Goal: Task Accomplishment & Management: Manage account settings

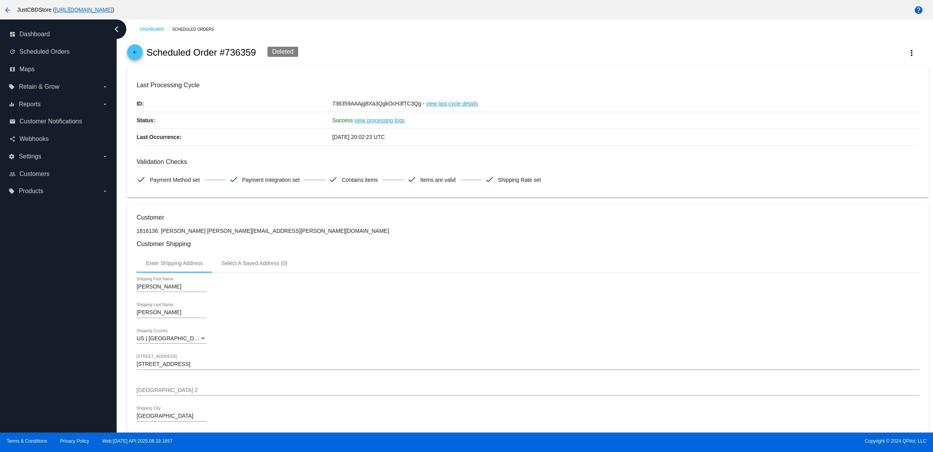
click at [136, 59] on mat-icon "arrow_back" at bounding box center [134, 53] width 9 height 9
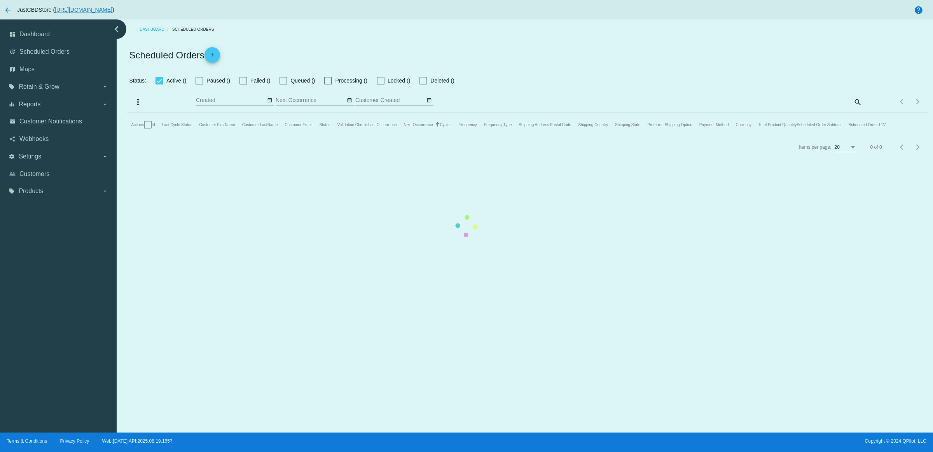
checkbox input "true"
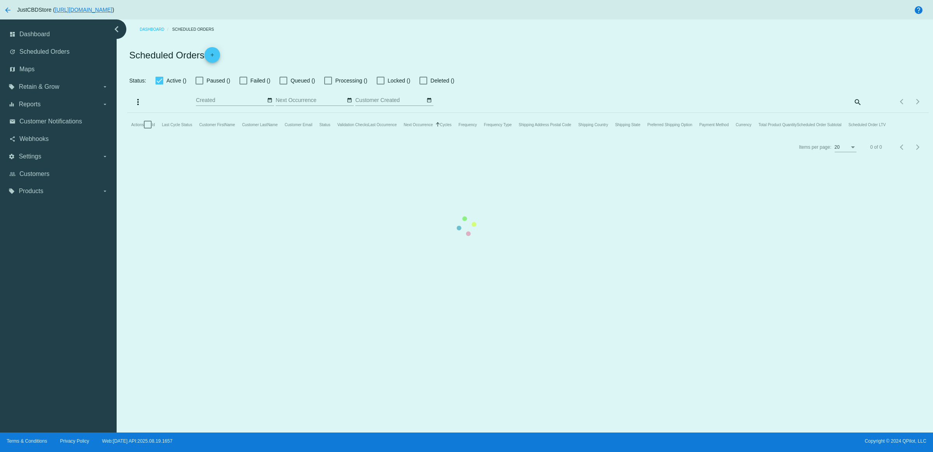
checkbox input "true"
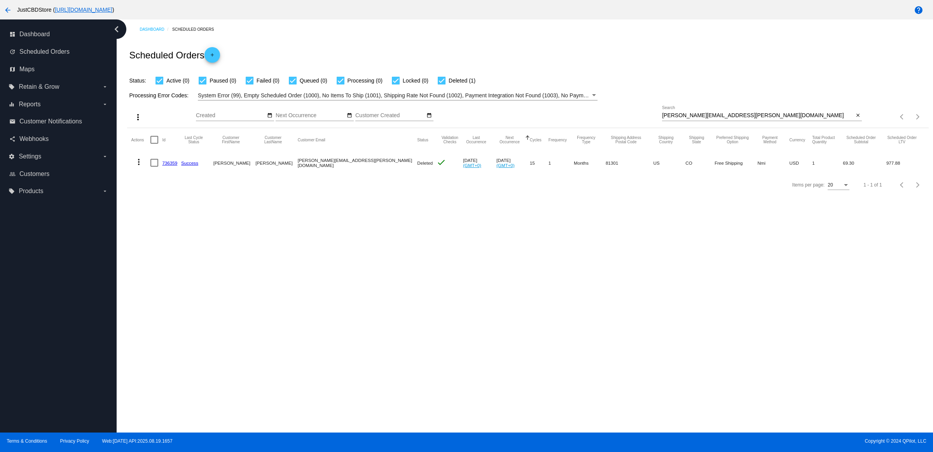
click at [856, 119] on mat-icon "close" at bounding box center [858, 115] width 5 height 6
click at [856, 123] on mat-icon "search" at bounding box center [857, 117] width 9 height 12
click at [856, 119] on input "Search" at bounding box center [762, 115] width 200 height 6
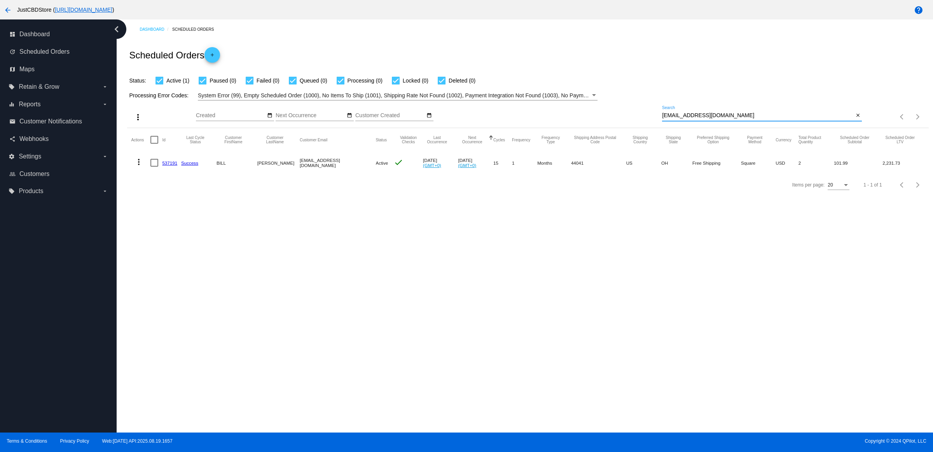
type input "accfab51@yahoo.com"
click at [177, 165] on link "537191" at bounding box center [169, 162] width 15 height 5
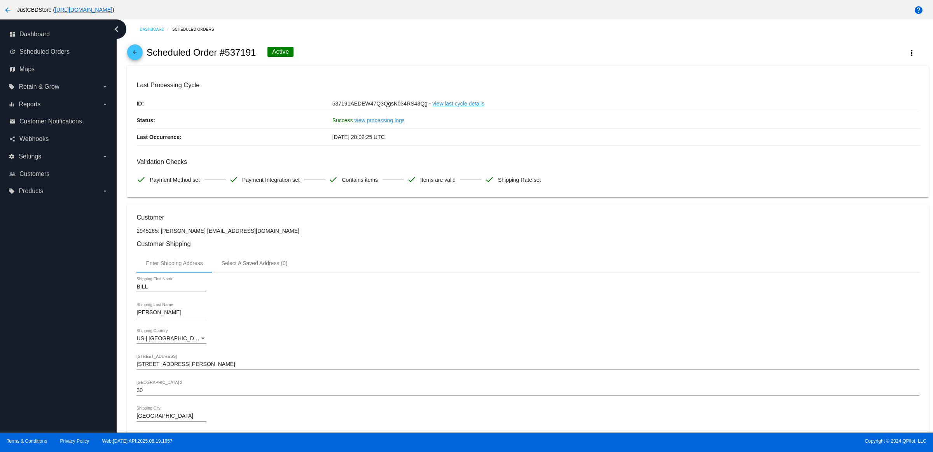
scroll to position [389, 0]
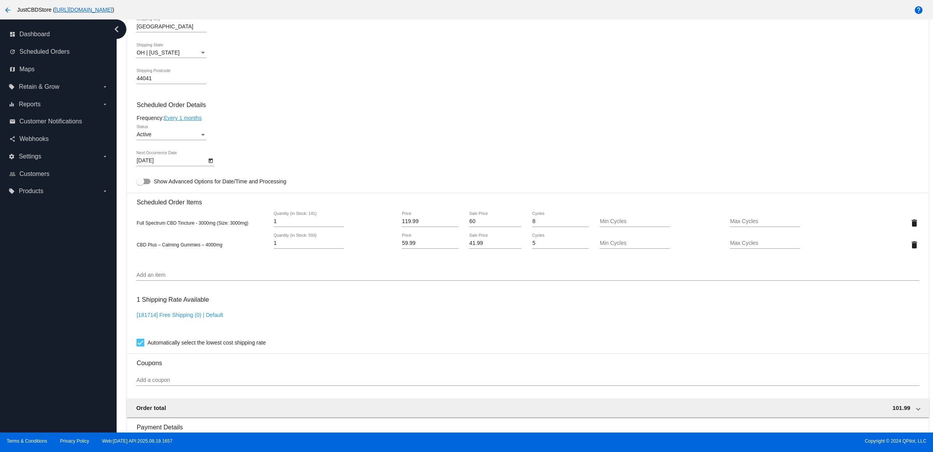
click at [343, 248] on div "1 Quantity (In Stock: 593)" at bounding box center [309, 240] width 70 height 15
type input "2"
click at [341, 246] on input "2" at bounding box center [309, 243] width 70 height 6
click at [343, 304] on div "1 Shipping Rate Available [181714] Free Shipping (0) | Default Automatically se…" at bounding box center [528, 319] width 783 height 56
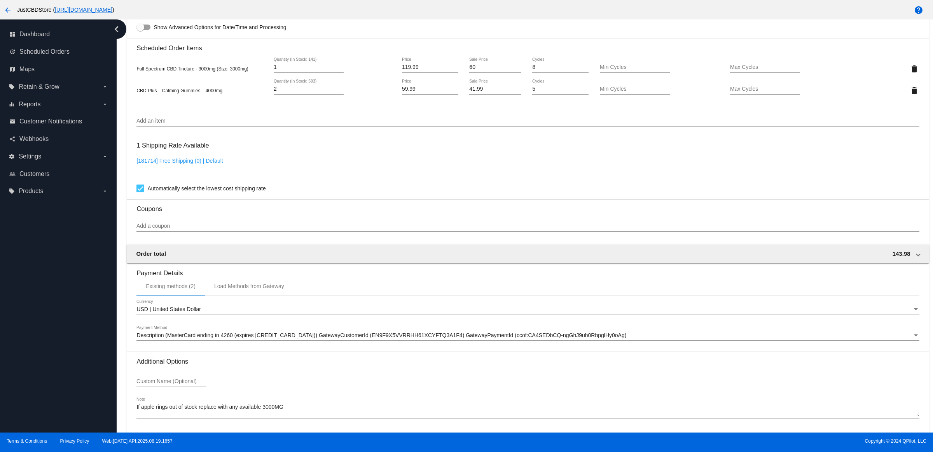
scroll to position [581, 0]
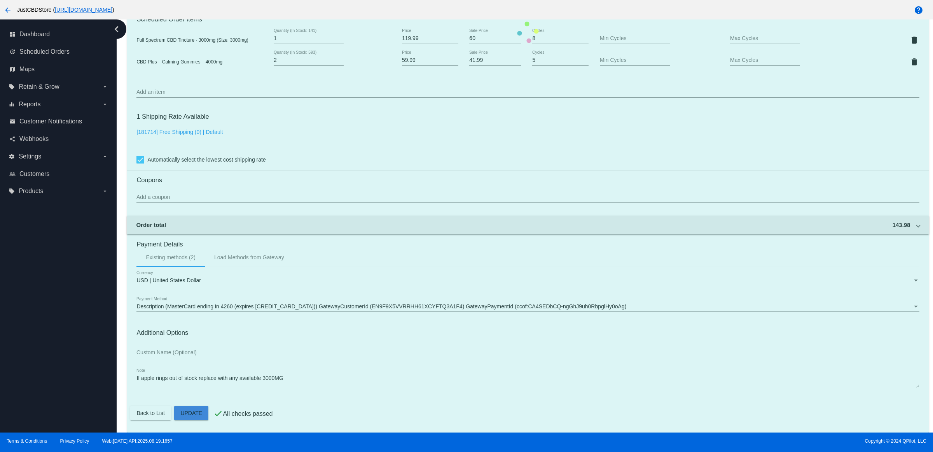
click at [201, 410] on mat-card "Customer 2945265: BILL WEBER accfab51@yahoo.com Customer Shipping Enter Shippin…" at bounding box center [528, 32] width 802 height 800
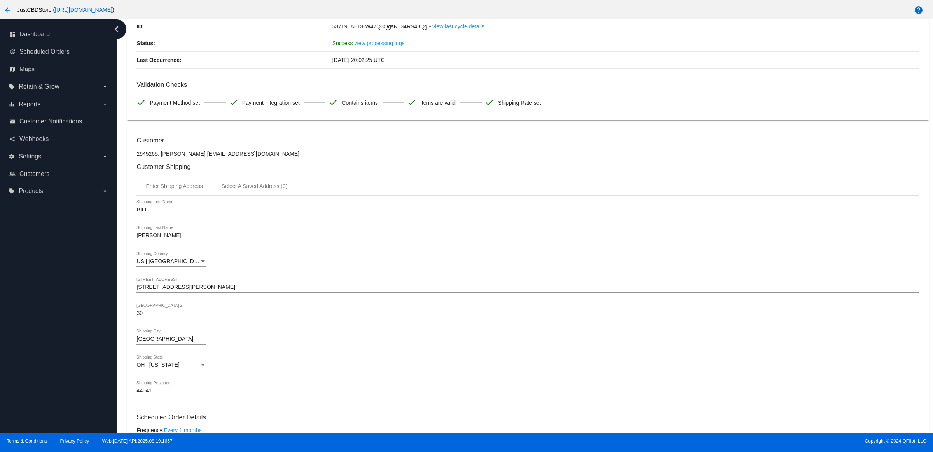
scroll to position [0, 0]
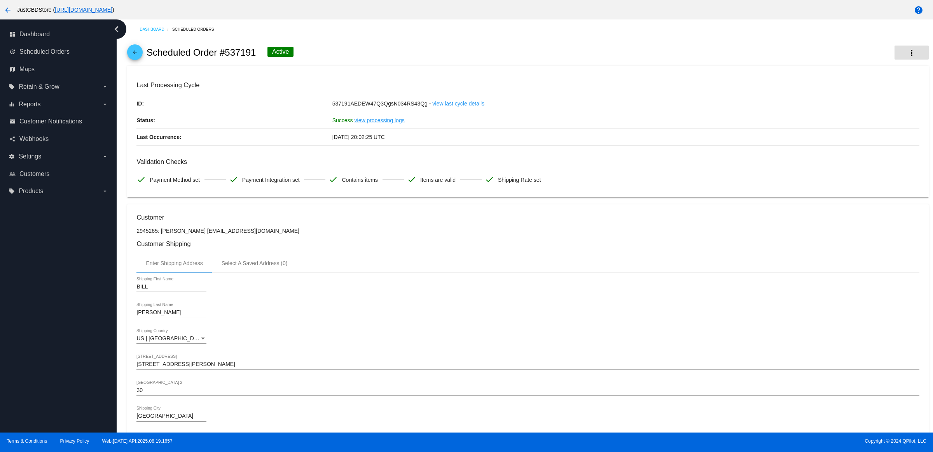
click at [907, 56] on mat-icon "more_vert" at bounding box center [911, 52] width 9 height 9
click at [860, 109] on button "cached Process Now" at bounding box center [866, 116] width 109 height 19
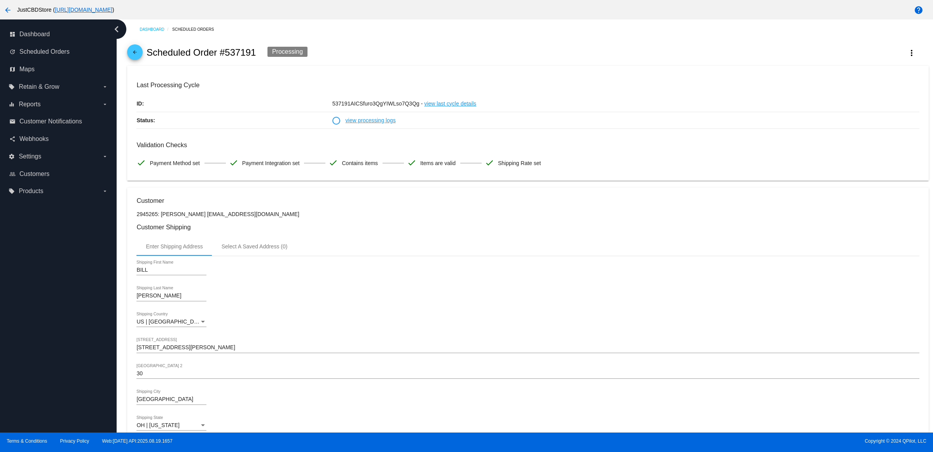
drag, startPoint x: 430, startPoint y: 229, endPoint x: 434, endPoint y: 228, distance: 4.3
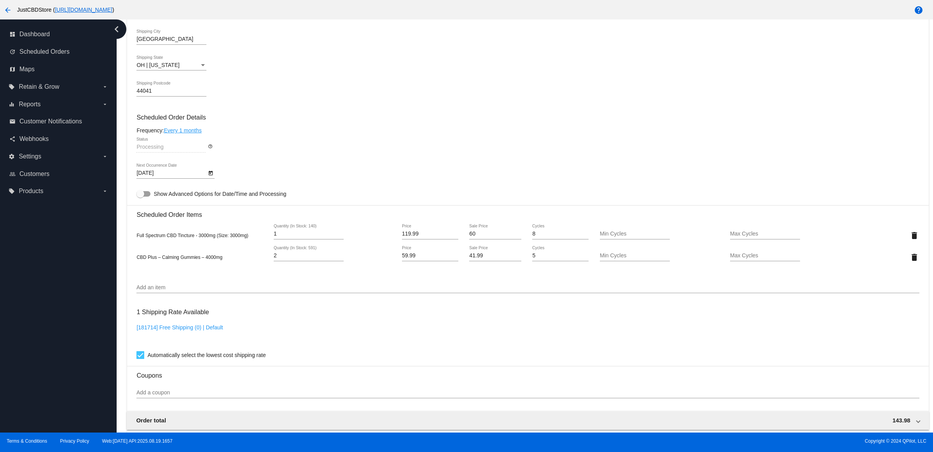
scroll to position [127, 0]
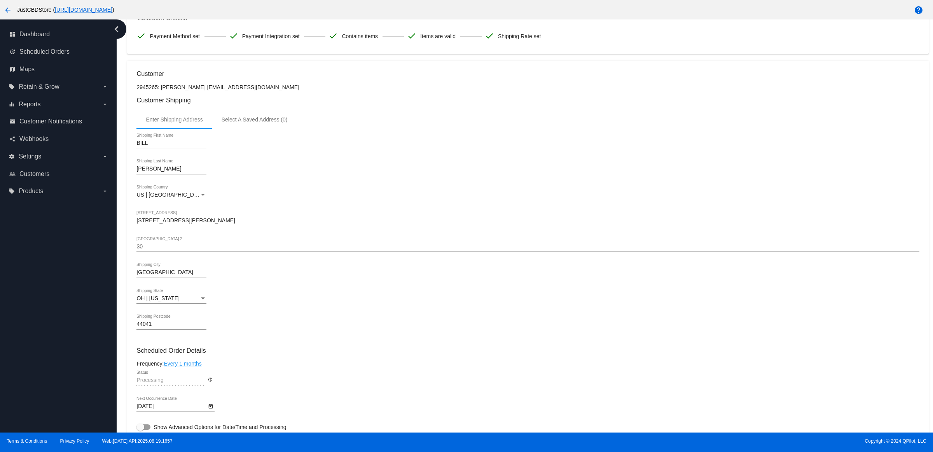
click at [213, 233] on div "3107 south Myers rd Shipping Street 1" at bounding box center [528, 222] width 783 height 22
